Goal: Information Seeking & Learning: Learn about a topic

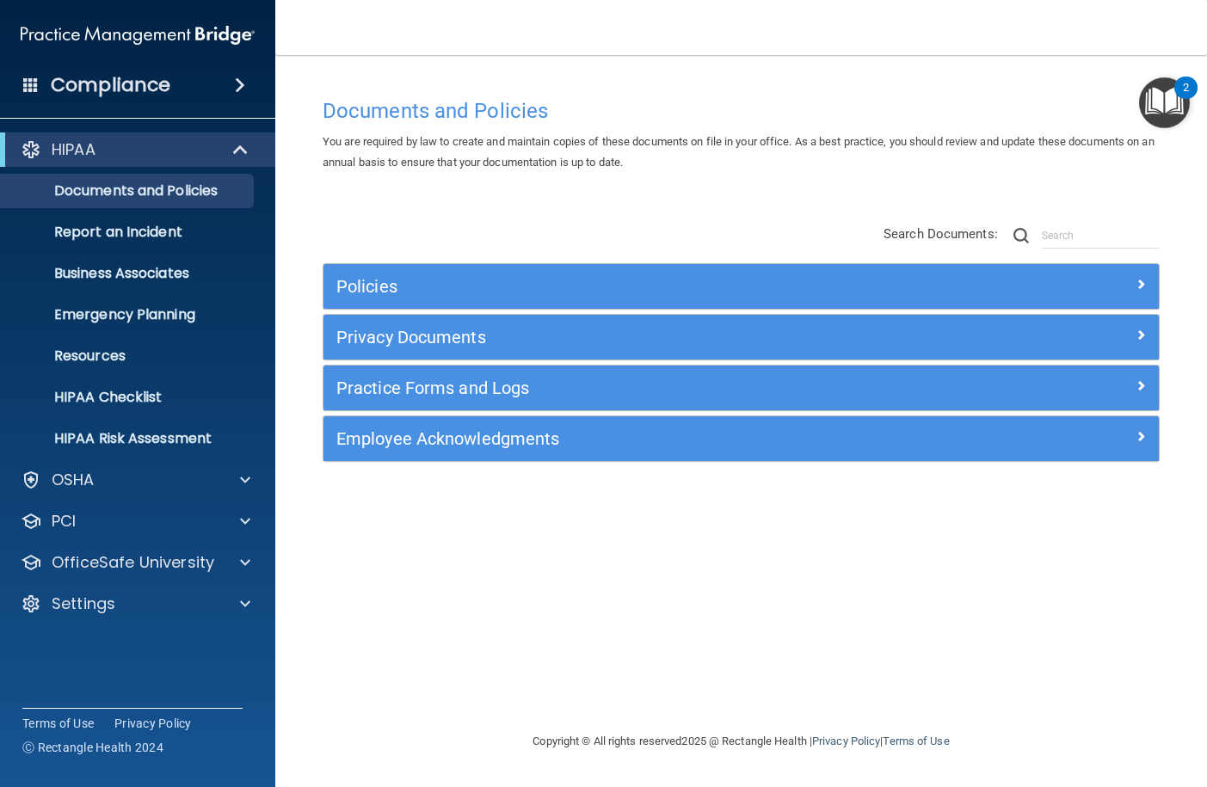
click at [493, 641] on div "Documents and Policies You are required by law to create and maintain copies of…" at bounding box center [741, 410] width 863 height 642
click at [144, 151] on div "HIPAA" at bounding box center [114, 149] width 212 height 21
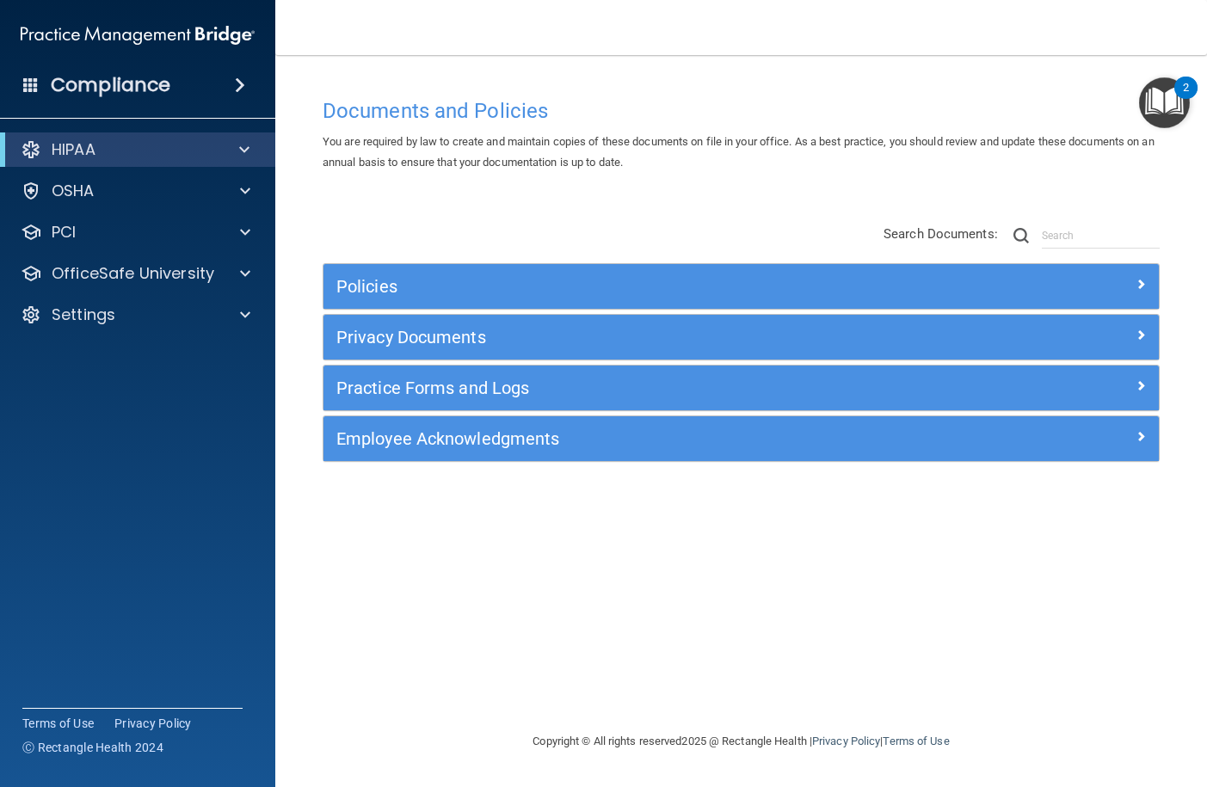
click at [148, 87] on h4 "Compliance" at bounding box center [111, 85] width 120 height 24
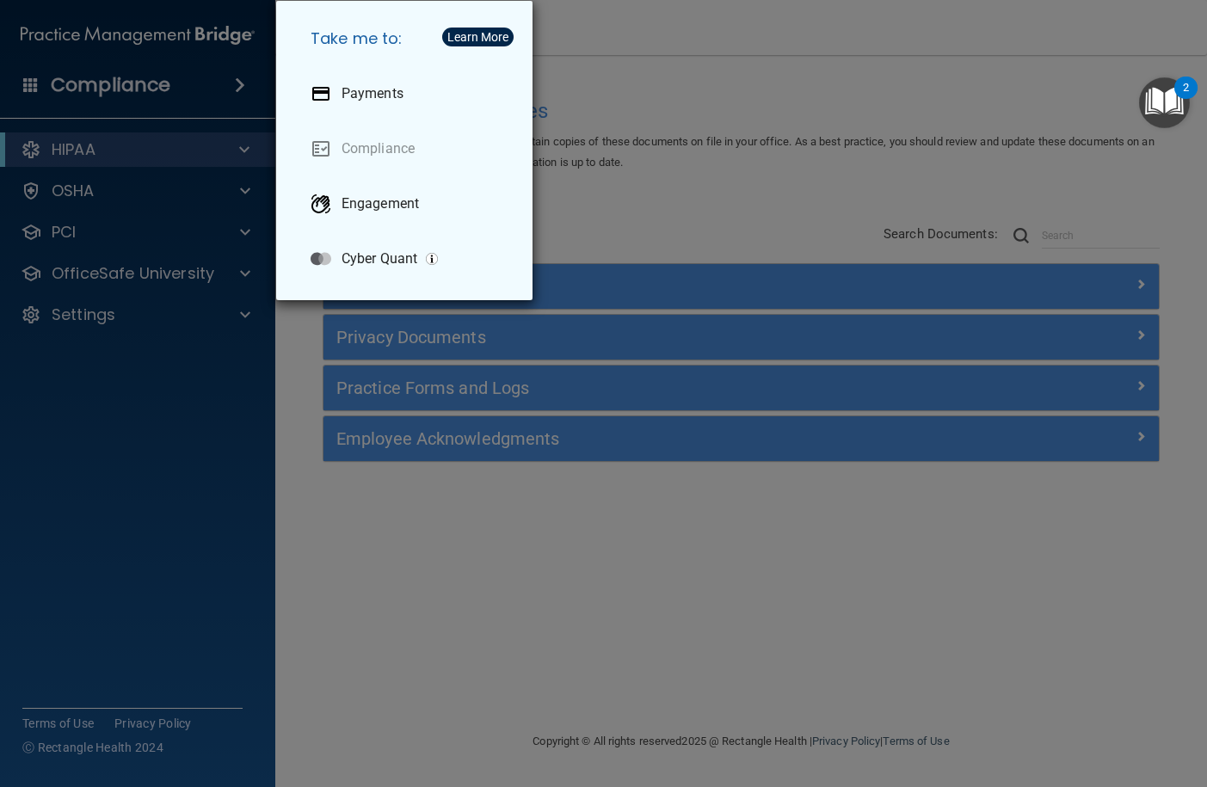
click at [660, 208] on div "Take me to: Payments Compliance Engagement Cyber Quant" at bounding box center [603, 393] width 1207 height 787
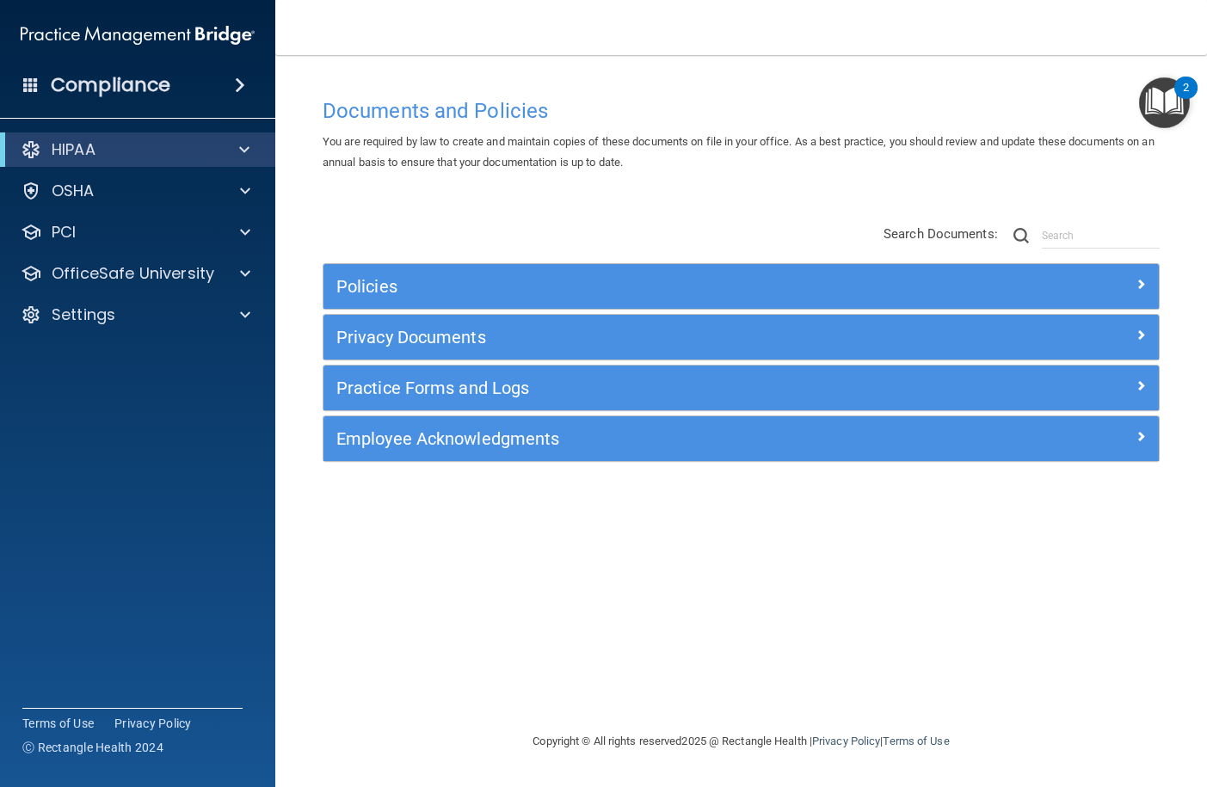
click at [1163, 87] on img "Open Resource Center, 2 new notifications" at bounding box center [1164, 102] width 51 height 51
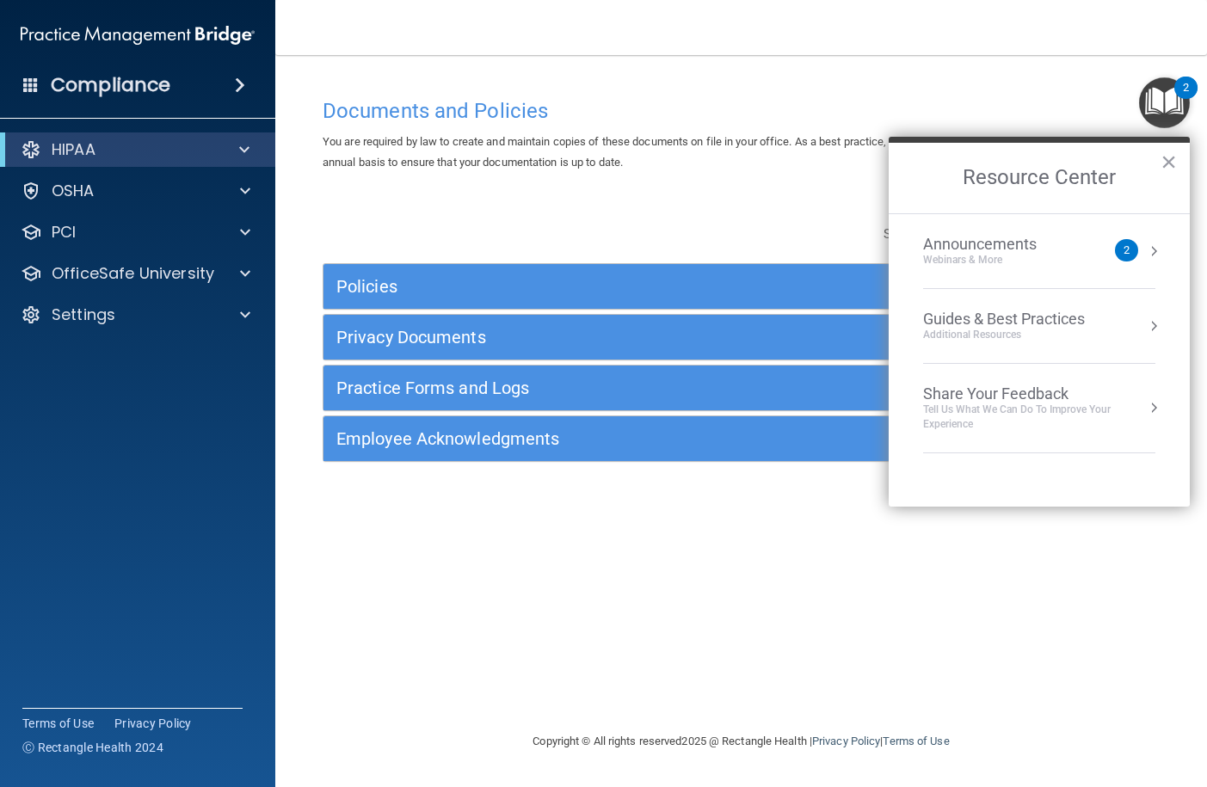
click at [1027, 251] on div "Announcements" at bounding box center [997, 244] width 148 height 19
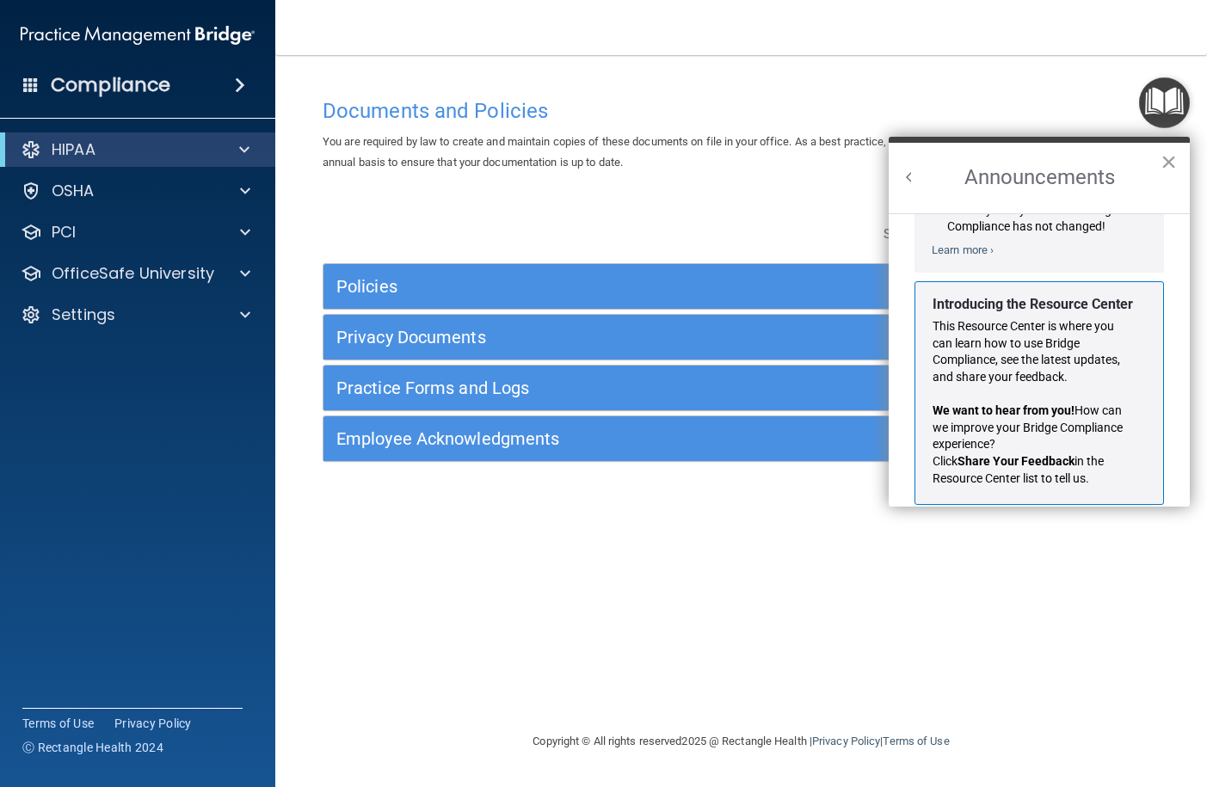
scroll to position [302, 0]
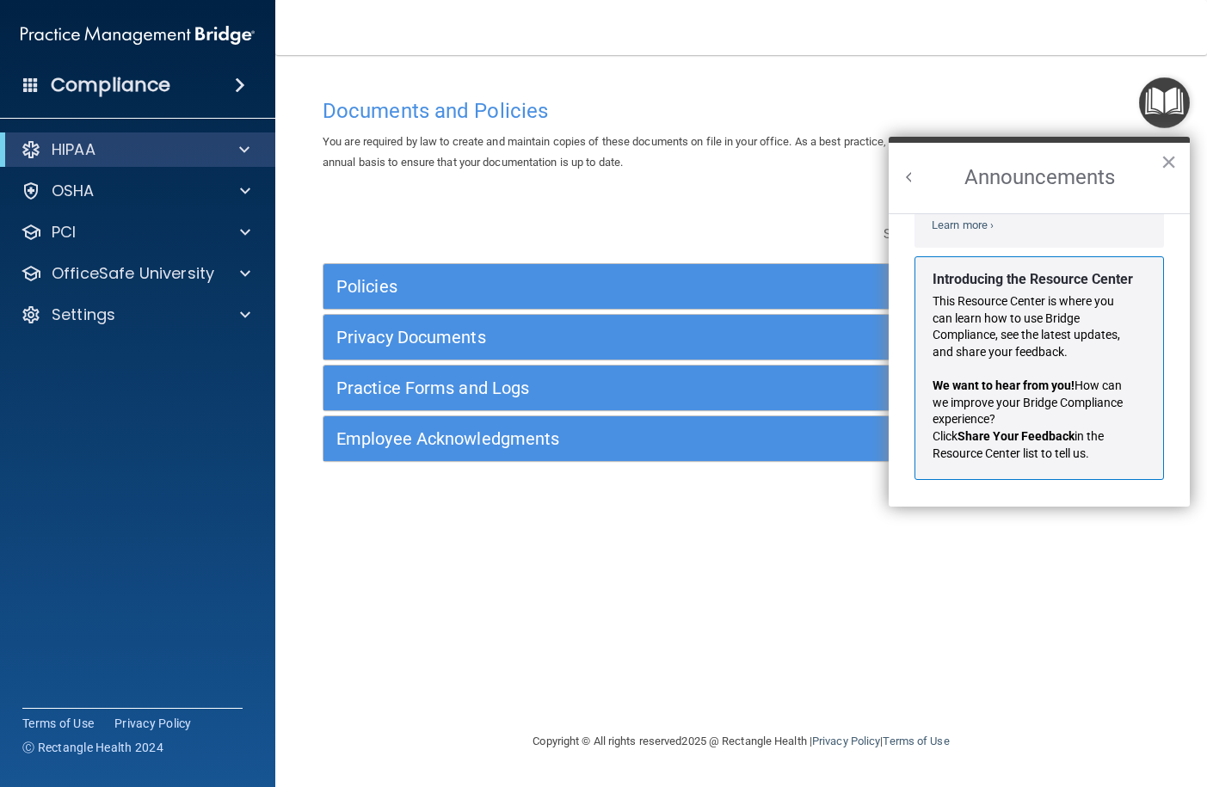
click at [911, 177] on button "Back to Resource Center Home" at bounding box center [909, 177] width 17 height 17
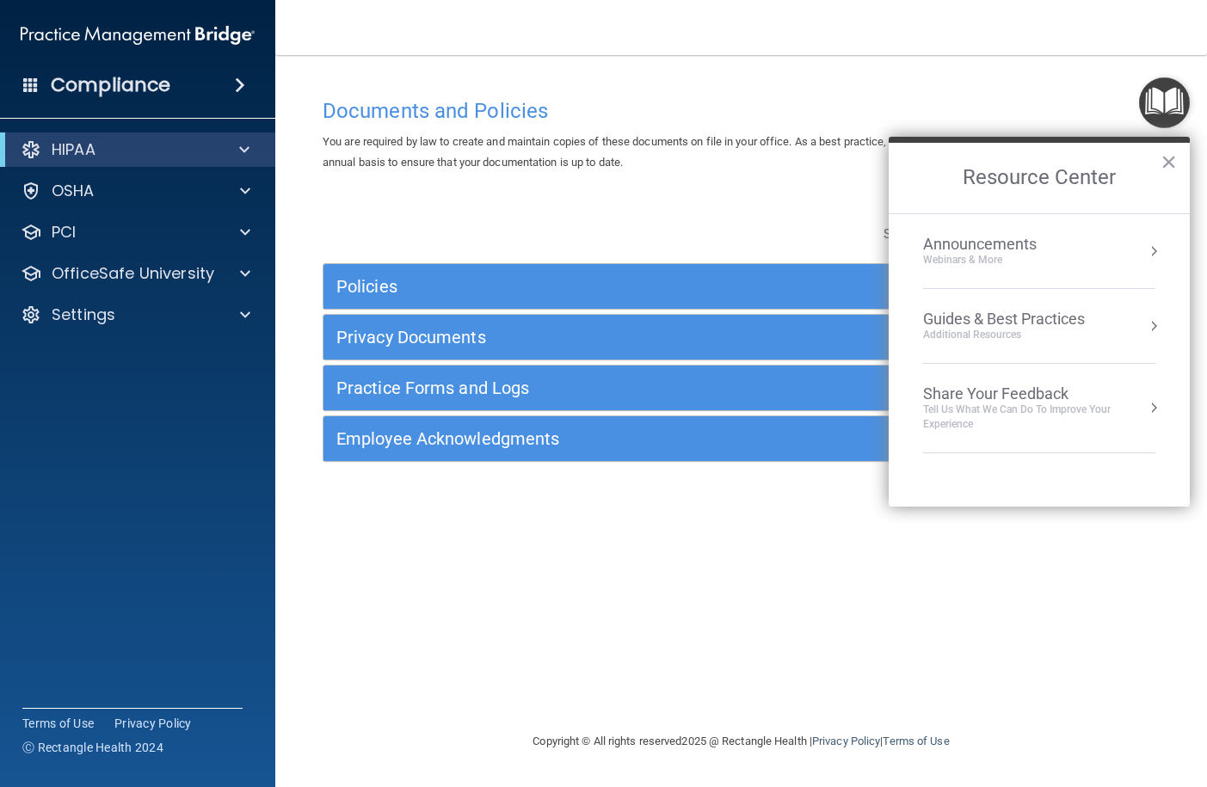
click at [961, 522] on div "Documents and Policies You are required by law to create and maintain copies of…" at bounding box center [741, 410] width 863 height 642
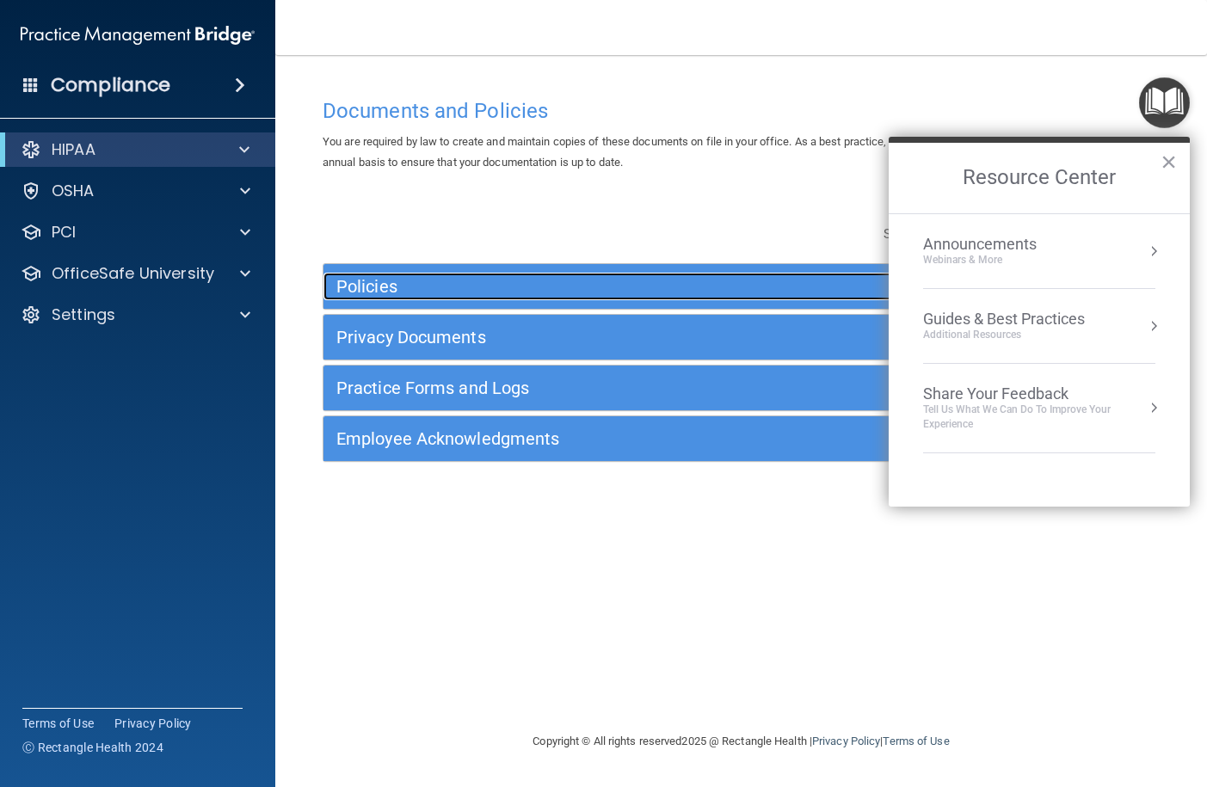
click at [385, 279] on h5 "Policies" at bounding box center [636, 286] width 600 height 19
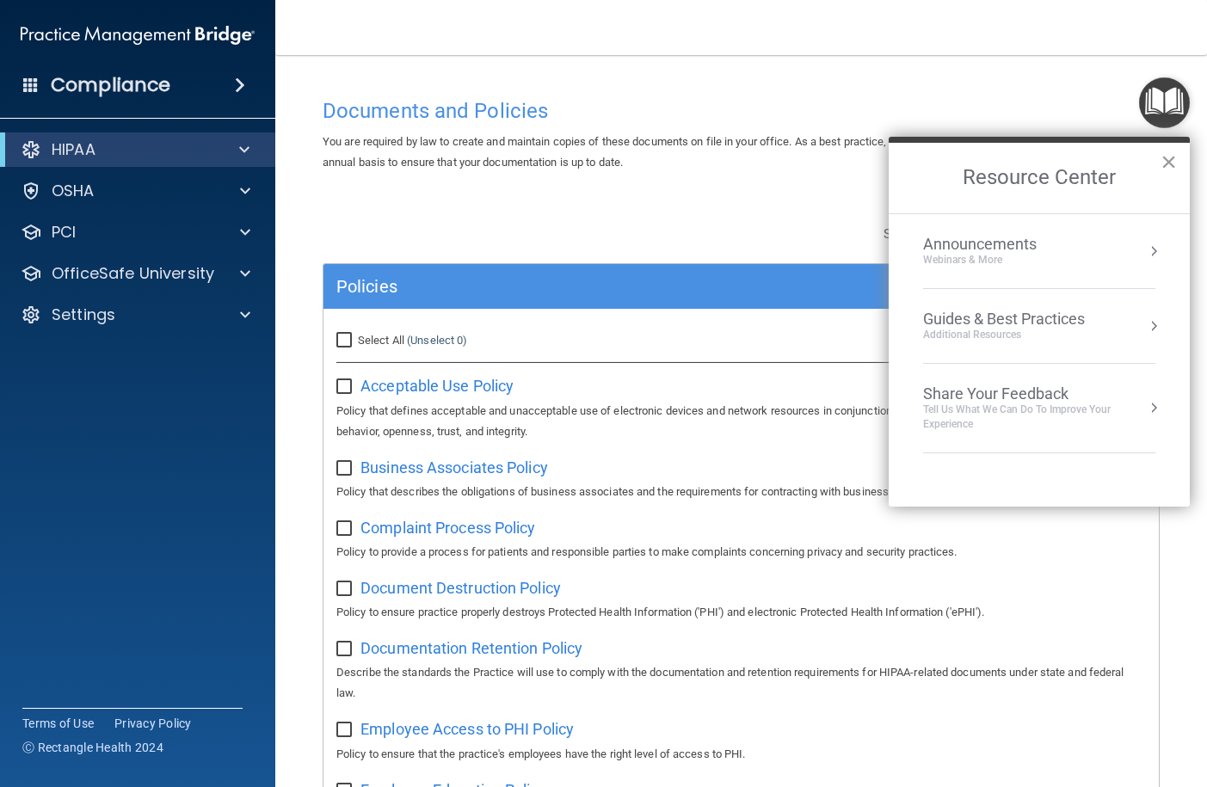
click at [1167, 159] on button "×" at bounding box center [1168, 162] width 16 height 28
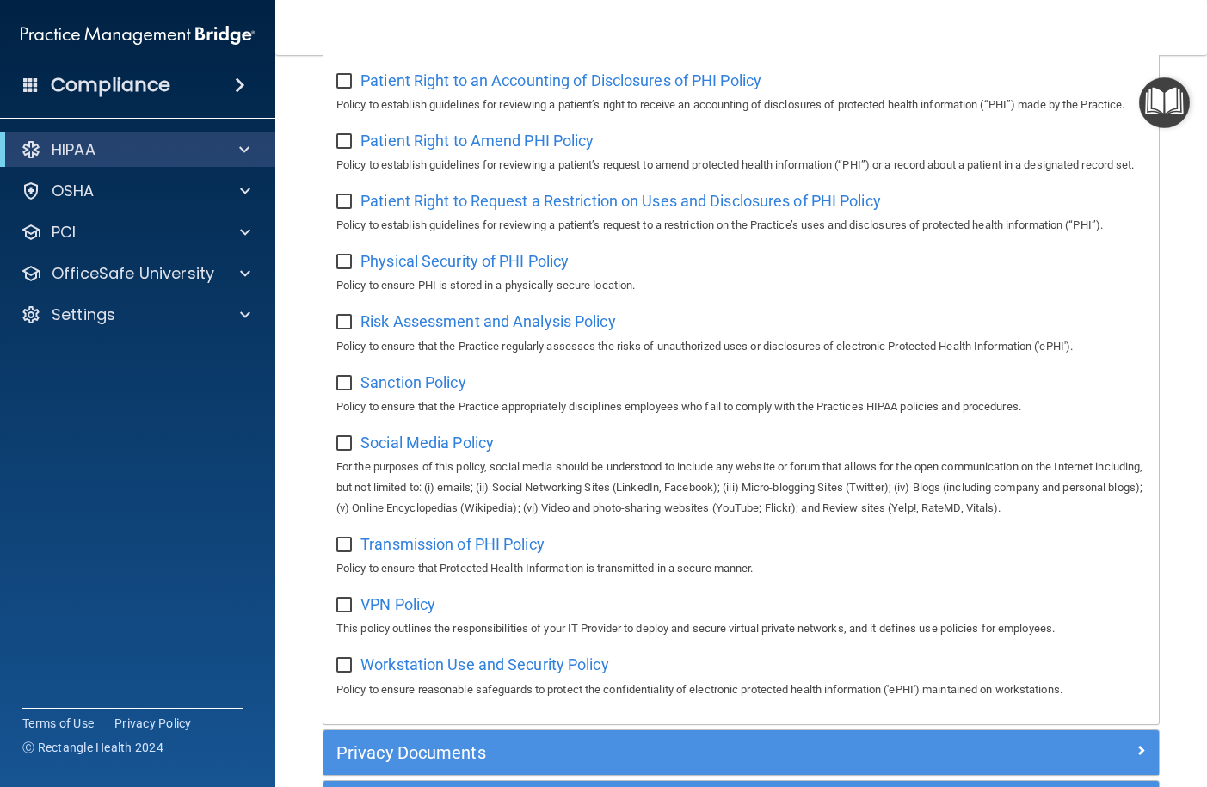
scroll to position [1270, 0]
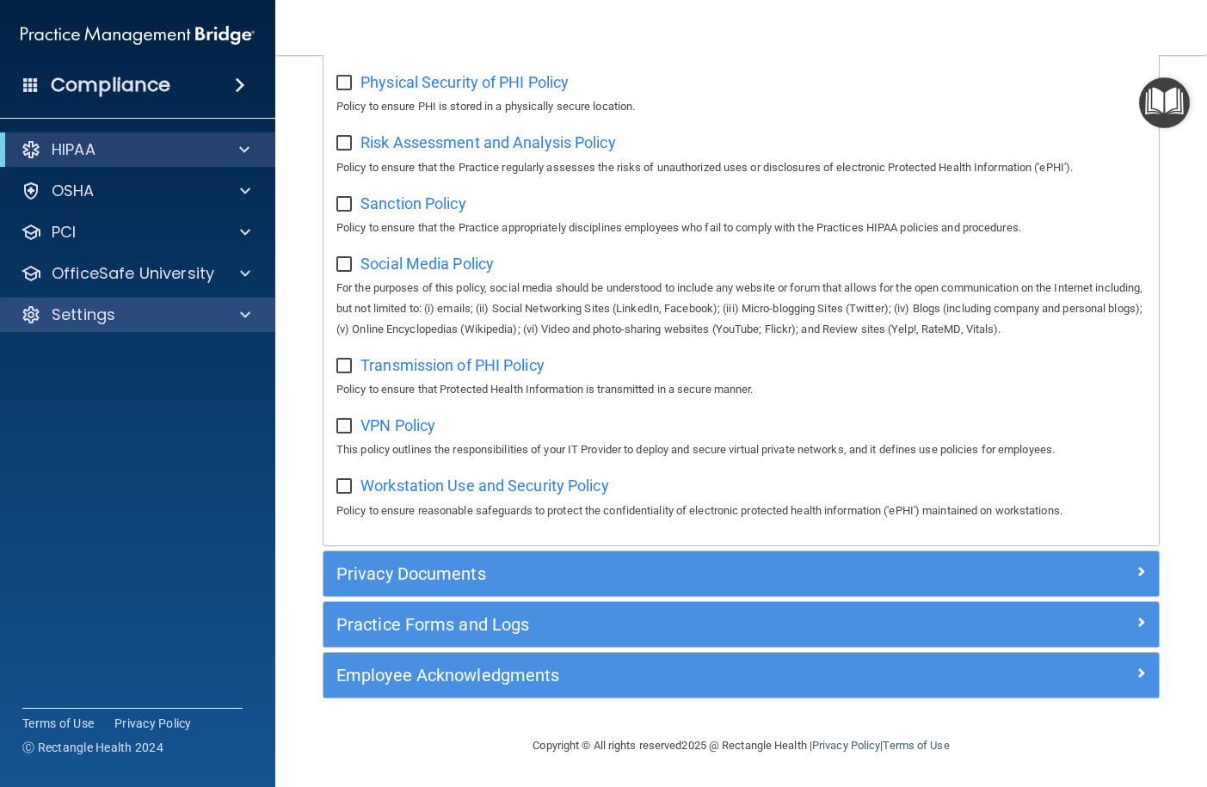
click at [140, 327] on div "Settings" at bounding box center [138, 315] width 276 height 34
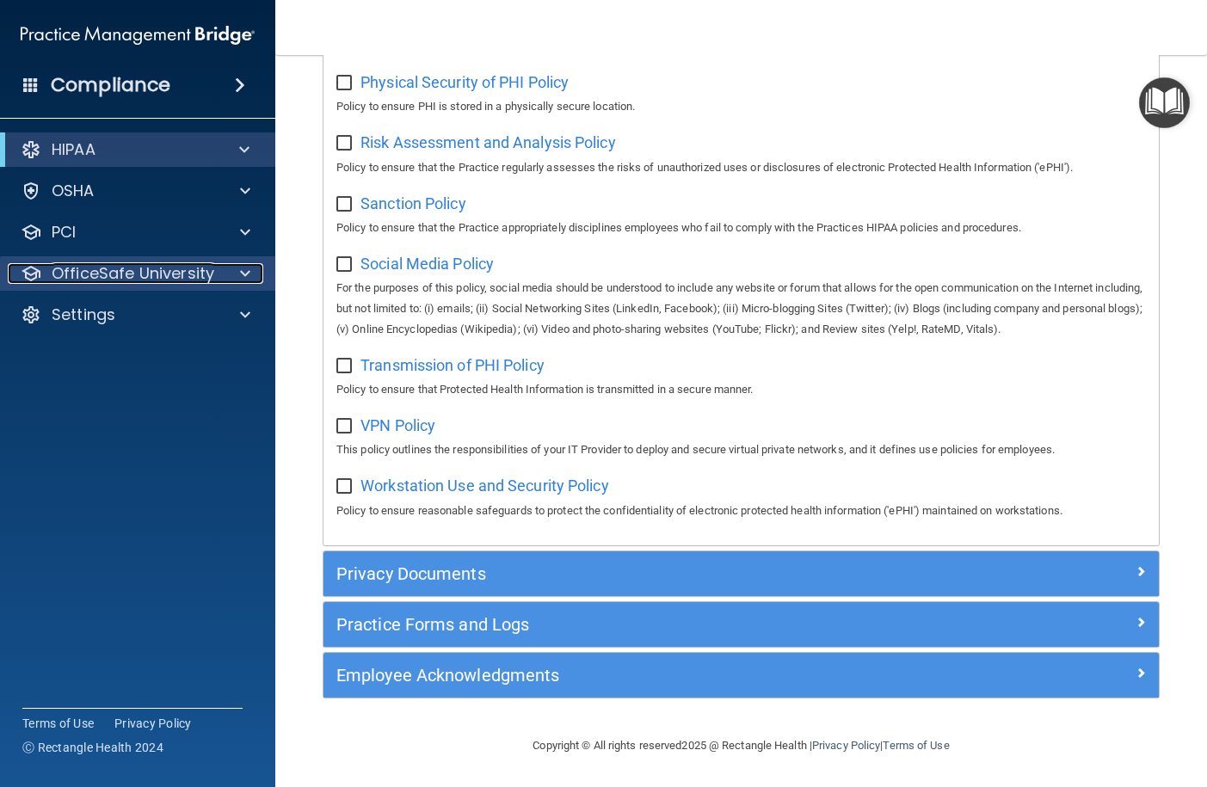
click at [147, 278] on p "OfficeSafe University" at bounding box center [133, 273] width 163 height 21
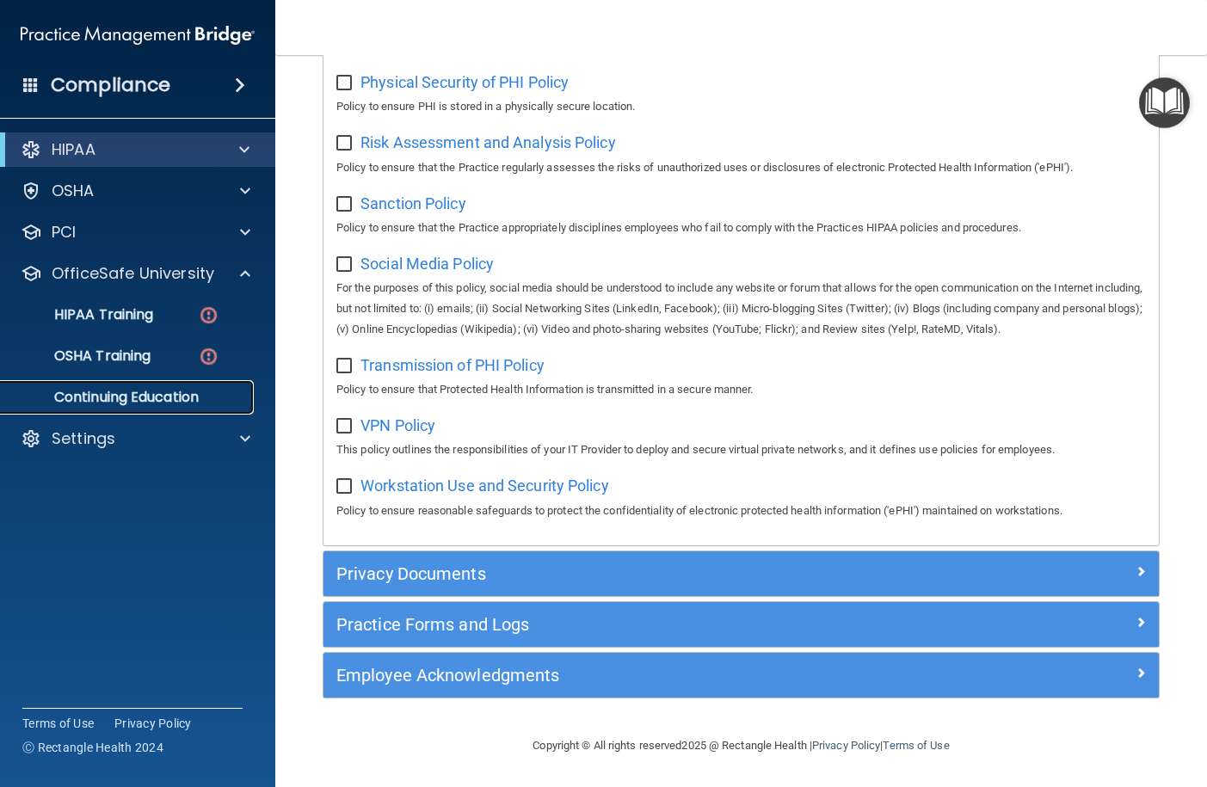
click at [179, 395] on p "Continuing Education" at bounding box center [128, 397] width 235 height 17
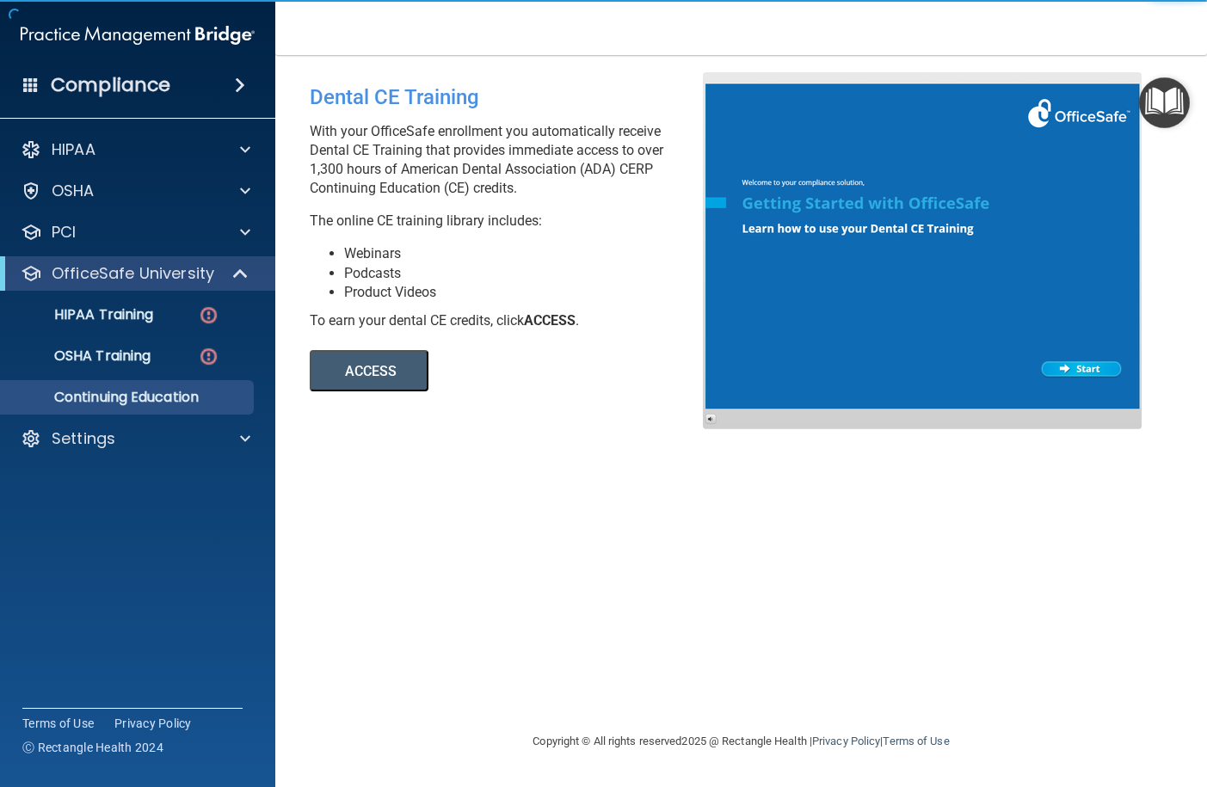
click at [563, 410] on div "Dental CE Training With your OfficeSafe enrollment you automatically receive De…" at bounding box center [741, 393] width 863 height 642
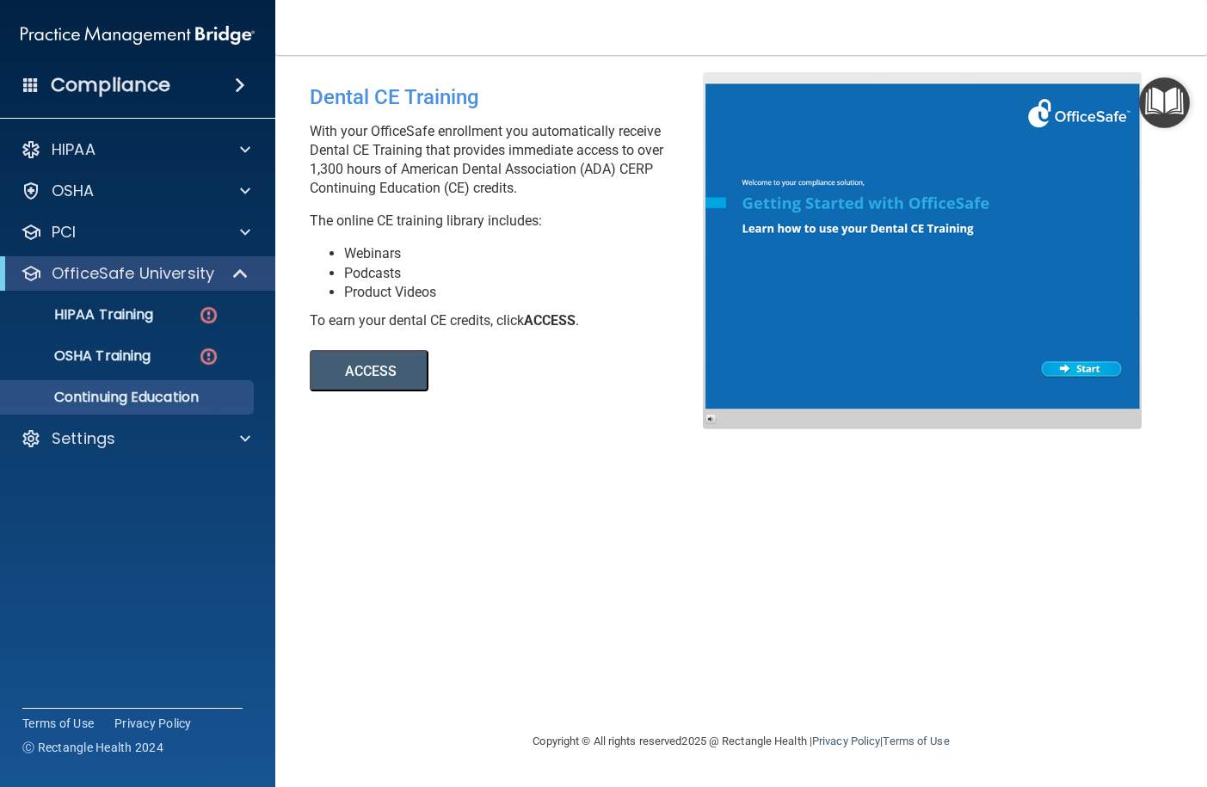
click at [470, 362] on div "ACCESS ACCESS" at bounding box center [545, 360] width 471 height 61
click at [391, 361] on button "ACCESS" at bounding box center [369, 370] width 119 height 41
